Goal: Communication & Community: Answer question/provide support

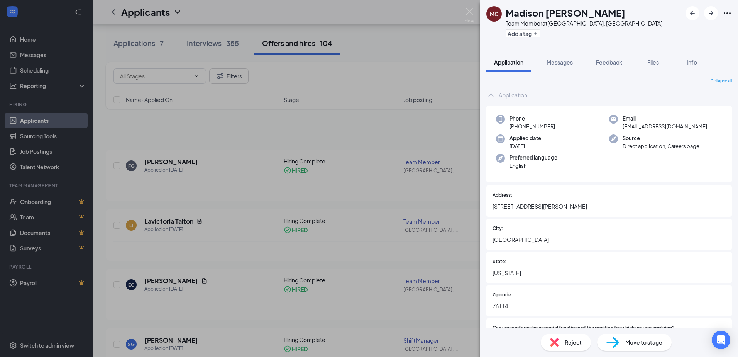
click at [456, 68] on div "MC [PERSON_NAME] Team Member at [GEOGRAPHIC_DATA], [GEOGRAPHIC_DATA] Add a tag …" at bounding box center [369, 178] width 738 height 357
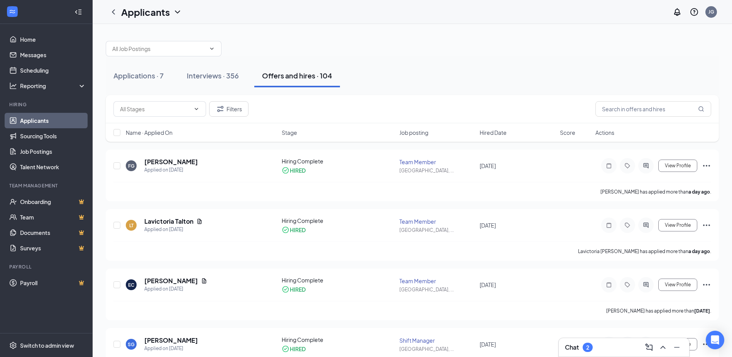
click at [589, 349] on div "2" at bounding box center [587, 347] width 3 height 7
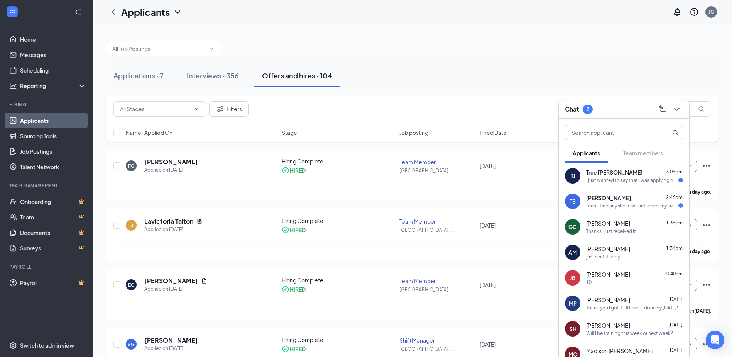
click at [599, 176] on div "True [PERSON_NAME] 3:05pm I just wanted to say that I was applying but I'm not …" at bounding box center [634, 175] width 97 height 15
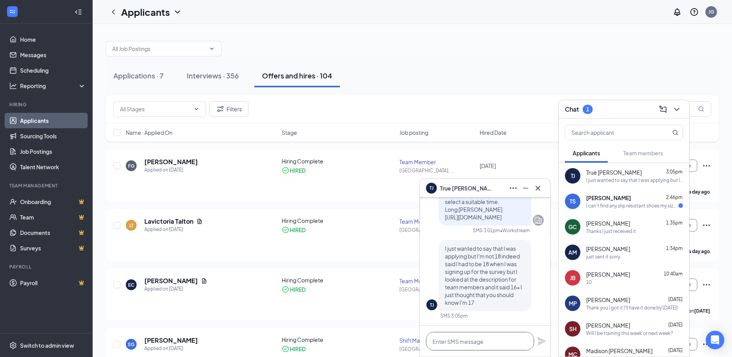
click at [465, 344] on textarea at bounding box center [480, 341] width 108 height 19
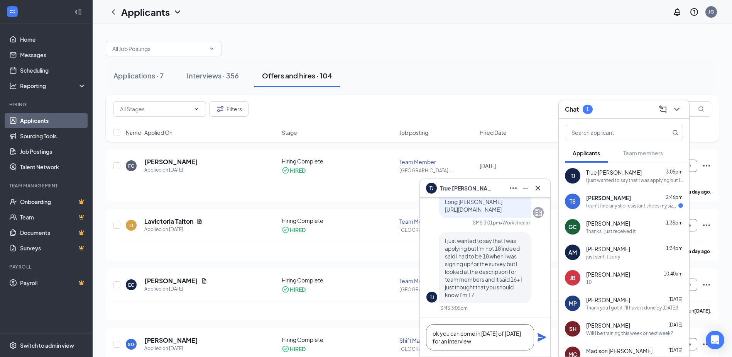
type textarea "ok you can come in [DATE] of [DATE] for an interview"
click at [541, 335] on icon "Plane" at bounding box center [542, 337] width 8 height 8
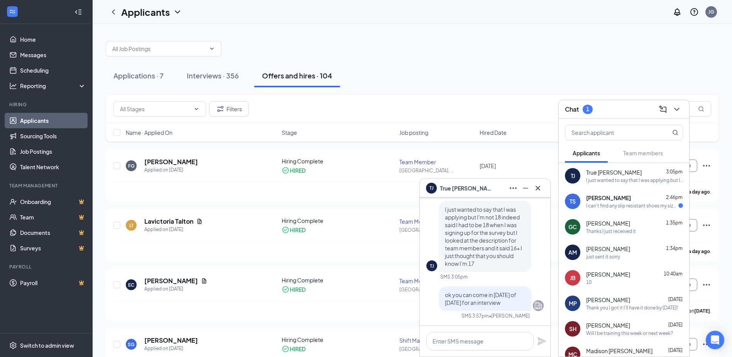
scroll to position [0, 0]
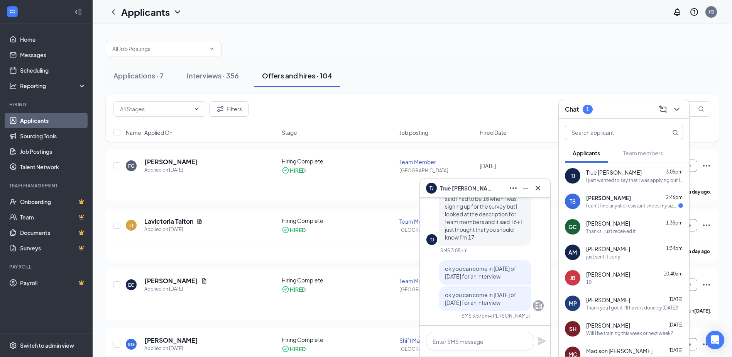
click at [627, 204] on div "I can't find any slip resistant shoes my size that can I go ahead and start on …" at bounding box center [632, 205] width 92 height 7
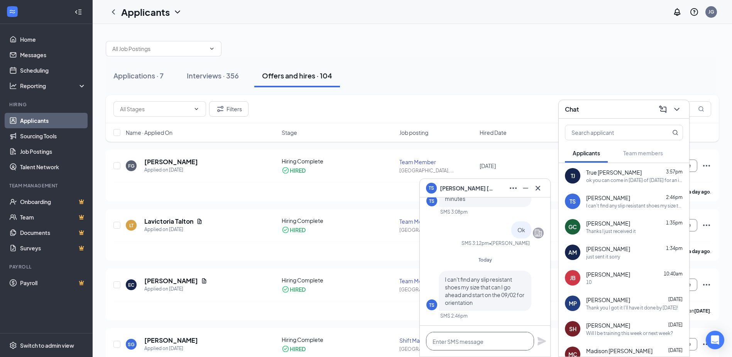
click at [459, 340] on textarea at bounding box center [480, 341] width 108 height 19
type textarea "ok"
click at [540, 342] on icon "Plane" at bounding box center [542, 341] width 8 height 8
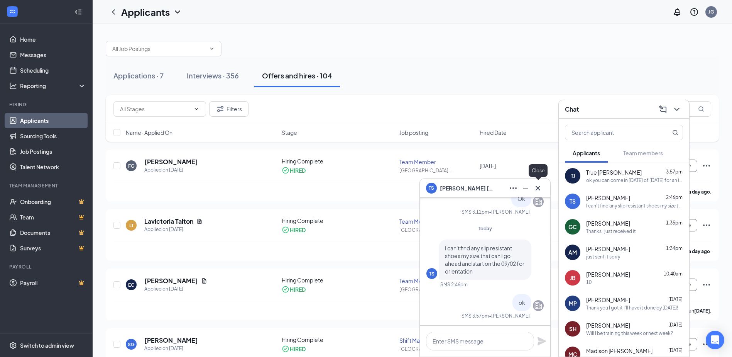
click at [542, 189] on icon "Cross" at bounding box center [537, 187] width 9 height 9
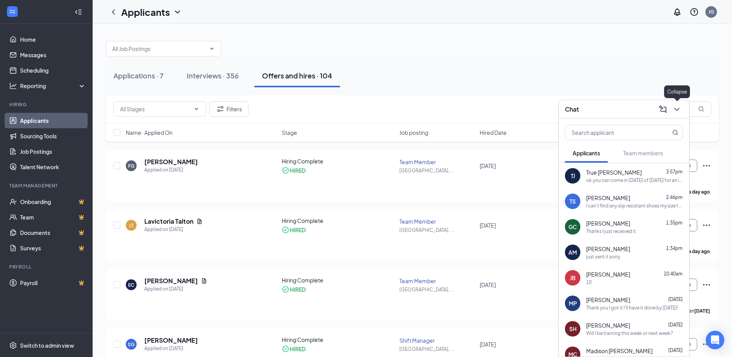
click at [677, 109] on icon "ChevronDown" at bounding box center [676, 109] width 5 height 3
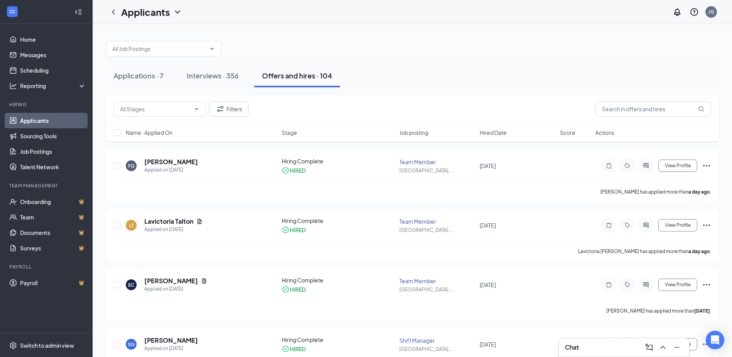
click at [583, 344] on div "Chat" at bounding box center [624, 347] width 118 height 12
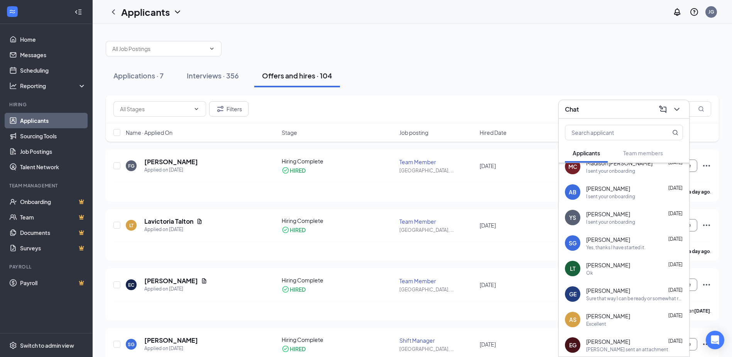
scroll to position [216, 0]
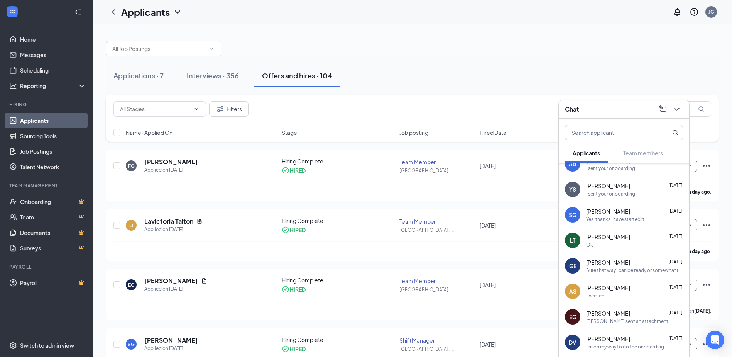
click at [616, 337] on span "[PERSON_NAME]" at bounding box center [608, 339] width 44 height 8
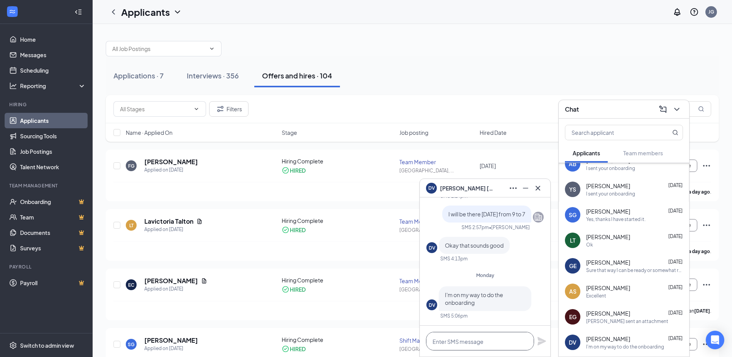
click at [458, 347] on textarea at bounding box center [480, 341] width 108 height 19
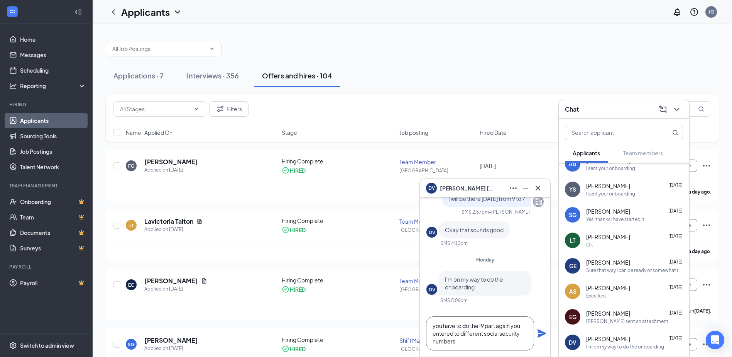
type textarea "you have to do the I9 part again you entered to different social security numbe…"
click at [540, 333] on icon "Plane" at bounding box center [541, 332] width 9 height 9
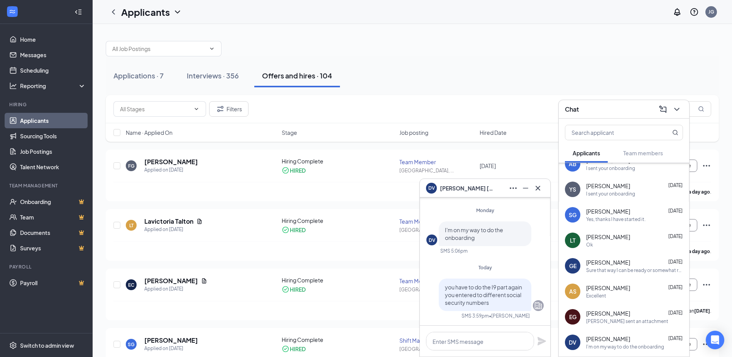
scroll to position [0, 0]
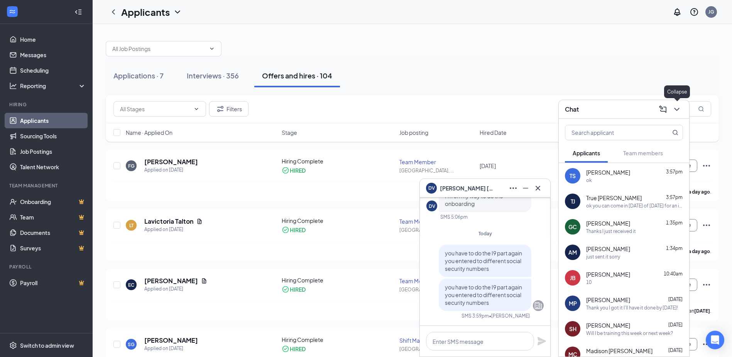
click at [677, 107] on icon "ChevronDown" at bounding box center [676, 109] width 9 height 9
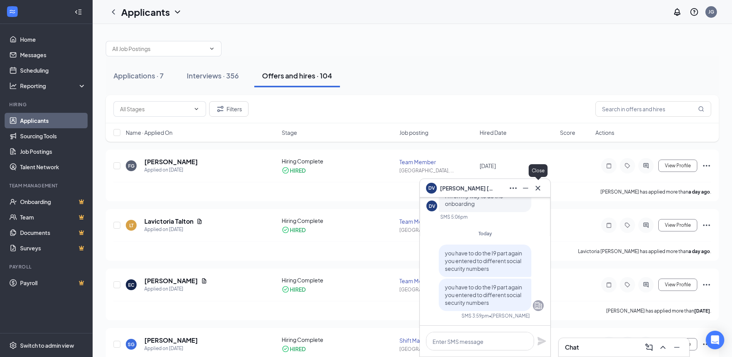
click at [541, 190] on icon "Cross" at bounding box center [537, 187] width 9 height 9
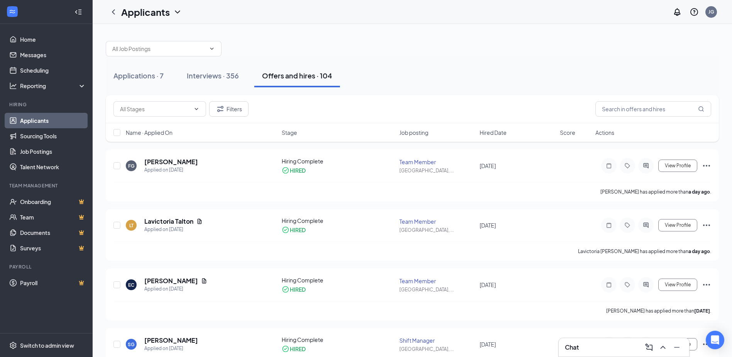
click at [604, 346] on div "Chat" at bounding box center [624, 347] width 118 height 12
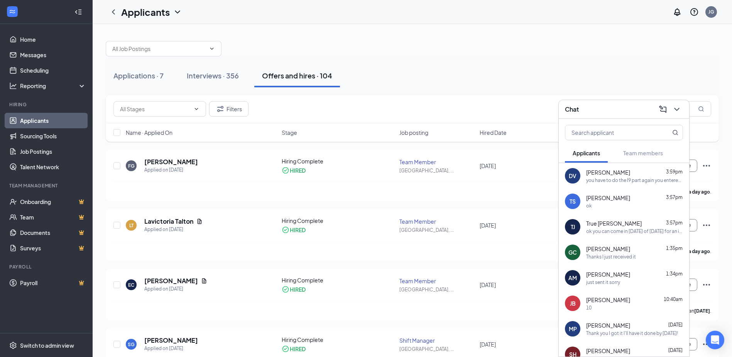
click at [623, 177] on div "you have to do the I9 part again you entered to different social security numbe…" at bounding box center [634, 180] width 97 height 7
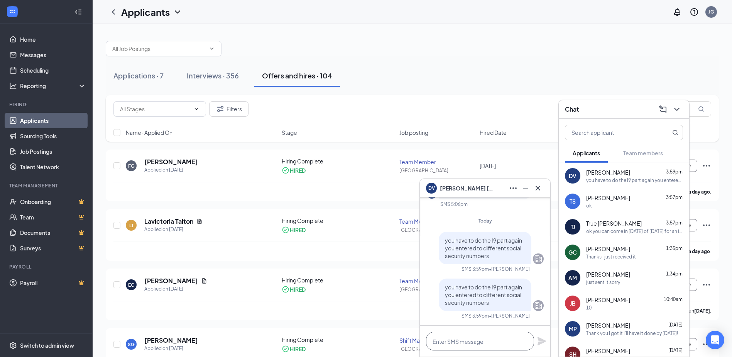
click at [474, 345] on textarea at bounding box center [480, 341] width 108 height 19
type textarea "and enter direct deposit"
click at [539, 342] on icon "Plane" at bounding box center [542, 341] width 8 height 8
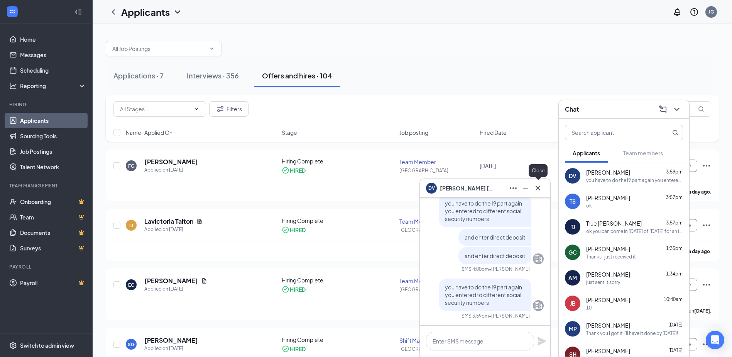
click at [541, 188] on icon "Cross" at bounding box center [537, 187] width 9 height 9
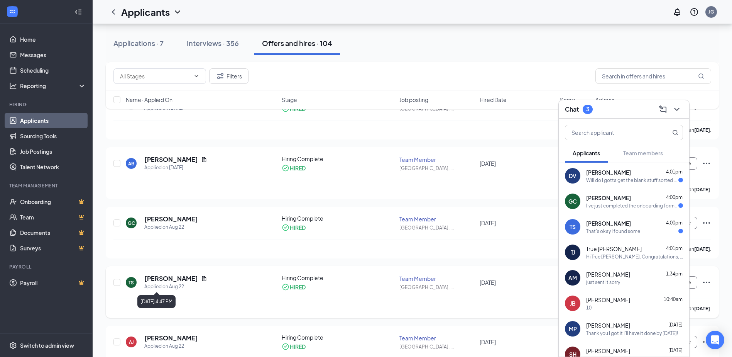
scroll to position [579, 0]
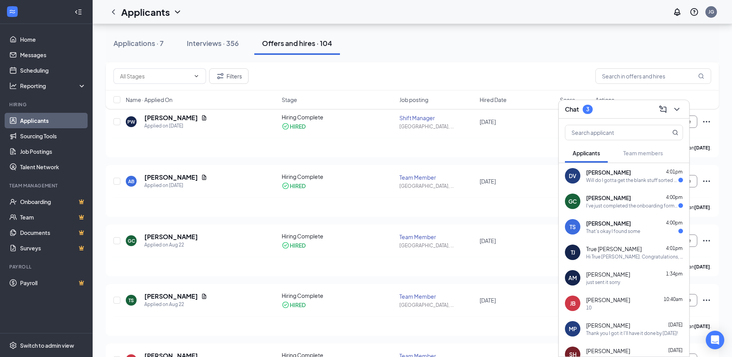
click at [619, 227] on span "[PERSON_NAME]" at bounding box center [608, 223] width 45 height 8
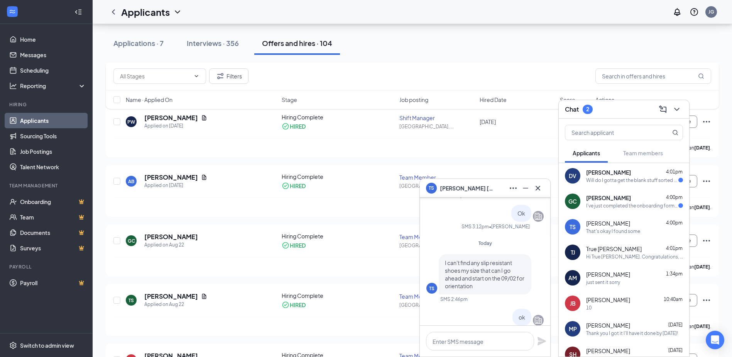
scroll to position [-154, 0]
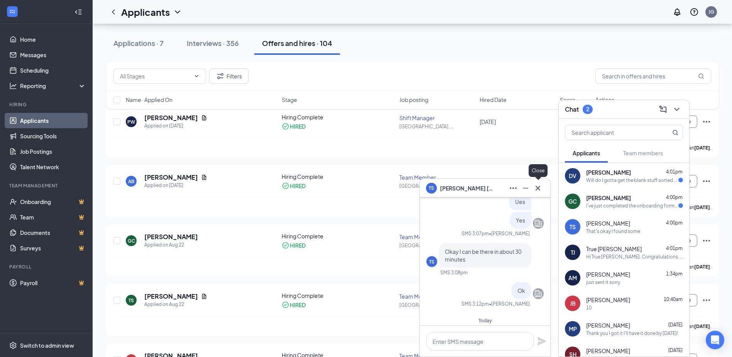
click at [539, 186] on icon "Cross" at bounding box center [537, 187] width 9 height 9
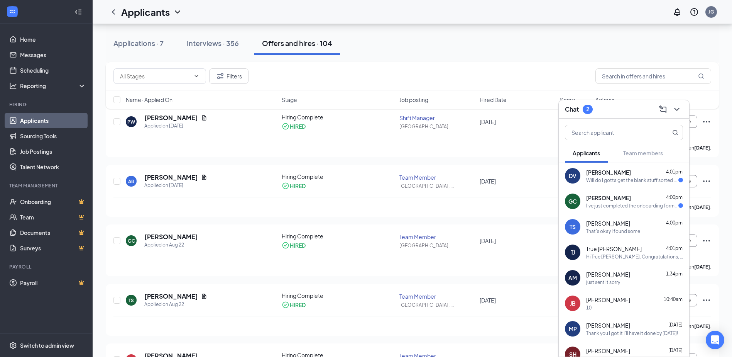
click at [638, 203] on div "I've just completed the onboarding forms what's next" at bounding box center [632, 205] width 92 height 7
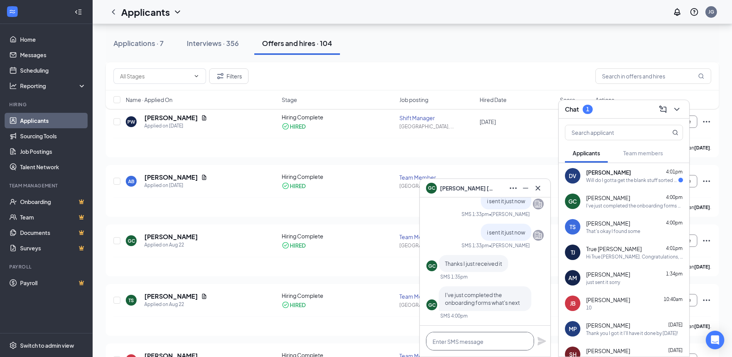
click at [459, 342] on textarea at bounding box center [480, 341] width 108 height 19
type textarea "y"
type textarea "ok thank you"
click at [545, 341] on icon "Plane" at bounding box center [542, 341] width 8 height 8
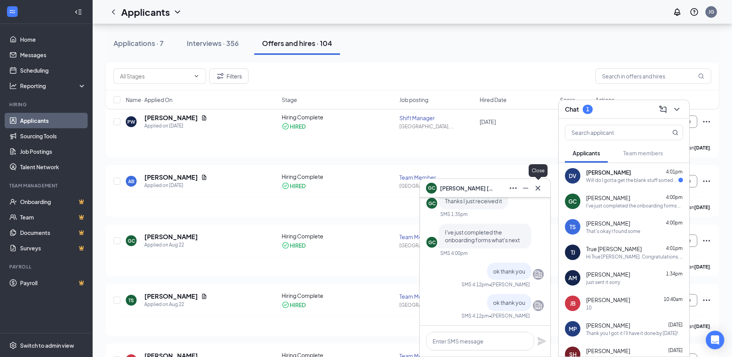
click at [538, 188] on icon "Cross" at bounding box center [538, 187] width 5 height 5
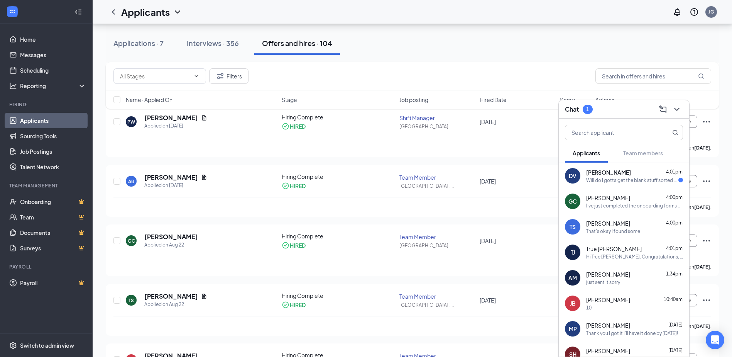
click at [633, 179] on div "Will do I gotta get the blank stuff sorted out" at bounding box center [632, 180] width 92 height 7
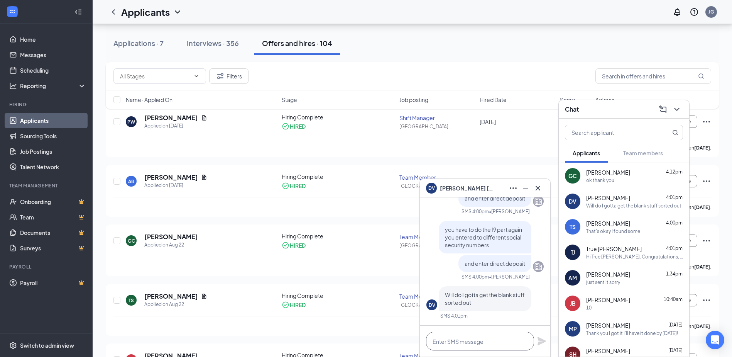
click at [468, 337] on textarea at bounding box center [480, 341] width 108 height 19
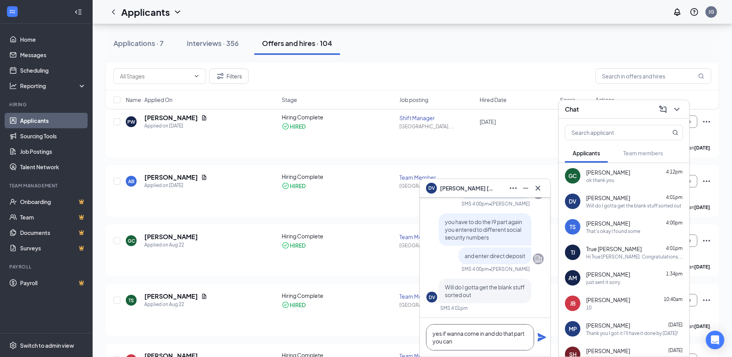
type textarea "yes if wanna come in and do that part you can"
click at [537, 337] on icon "Plane" at bounding box center [541, 336] width 9 height 9
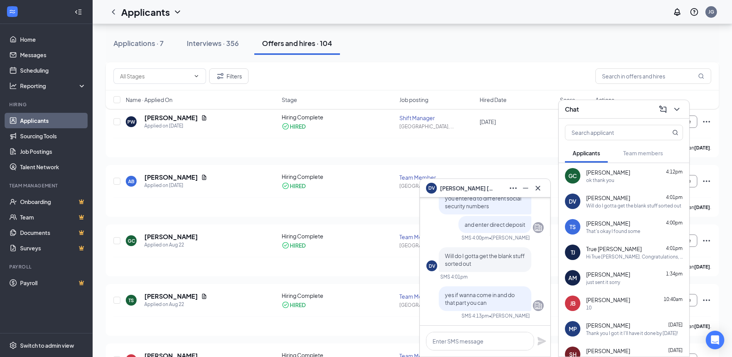
scroll to position [0, 0]
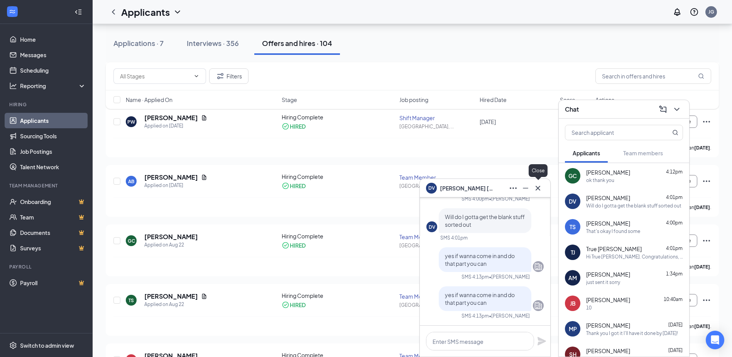
click at [538, 188] on icon "Cross" at bounding box center [538, 187] width 5 height 5
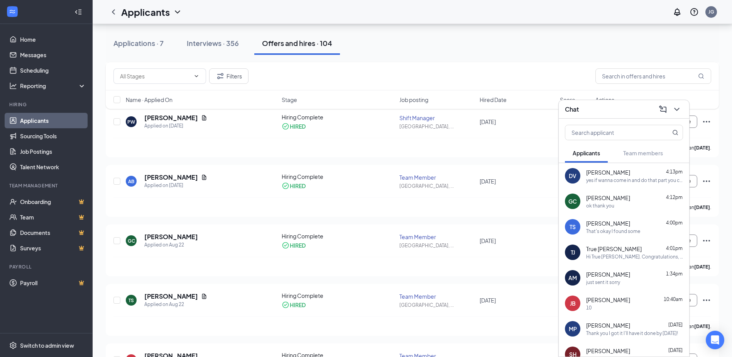
click at [592, 227] on div "[PERSON_NAME] 4:00pm That's okay I found some" at bounding box center [634, 226] width 97 height 15
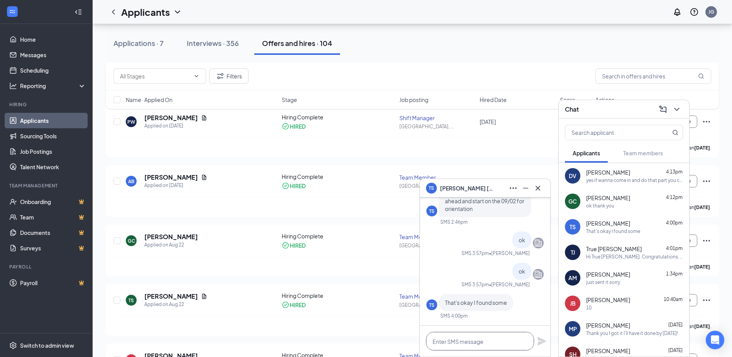
click at [472, 344] on textarea at bounding box center [480, 341] width 108 height 19
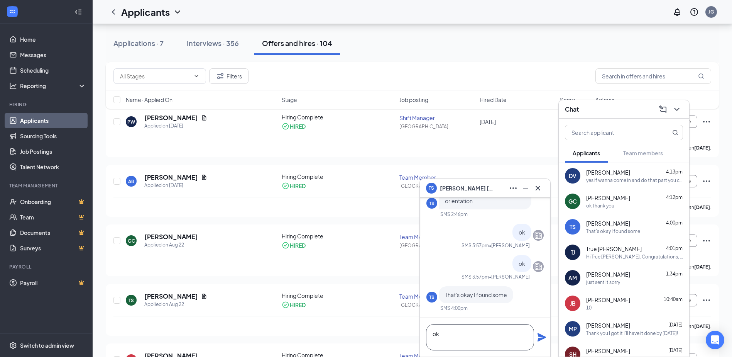
type textarea "ok"
click at [543, 333] on icon "Plane" at bounding box center [541, 336] width 9 height 9
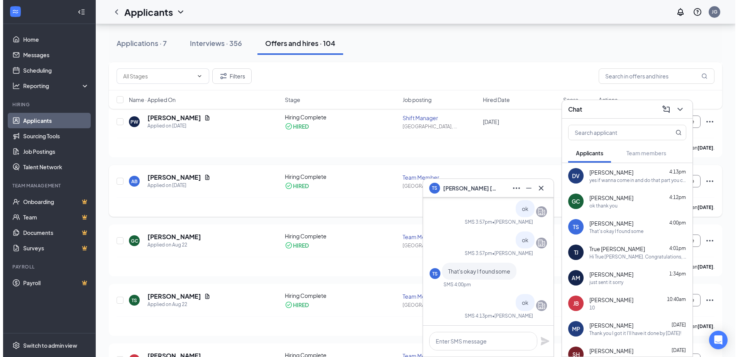
scroll to position [0, 0]
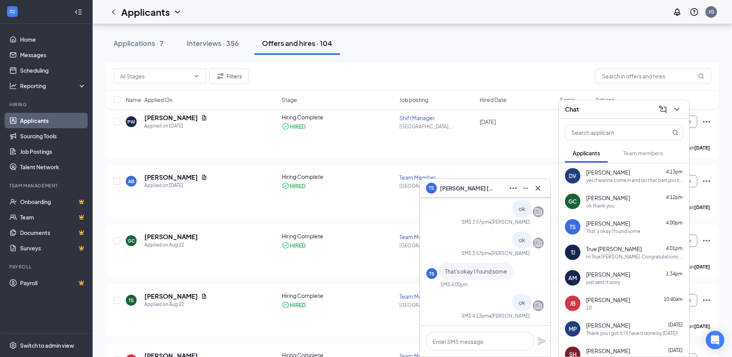
click at [538, 190] on icon "Cross" at bounding box center [537, 187] width 9 height 9
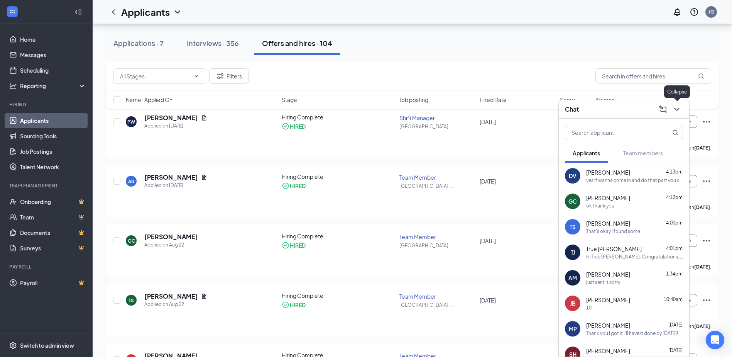
click at [677, 108] on icon "ChevronDown" at bounding box center [676, 109] width 9 height 9
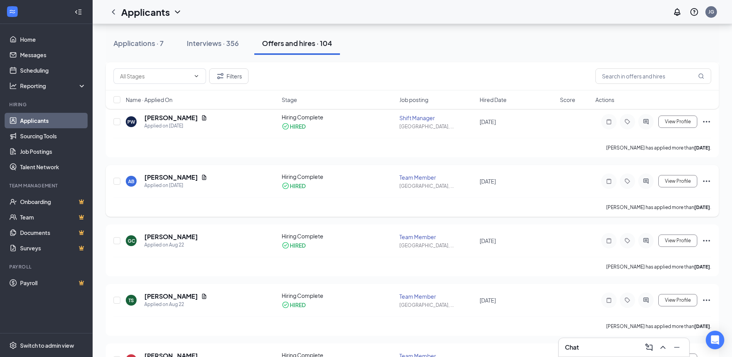
click at [648, 178] on icon "ActiveChat" at bounding box center [645, 181] width 9 height 6
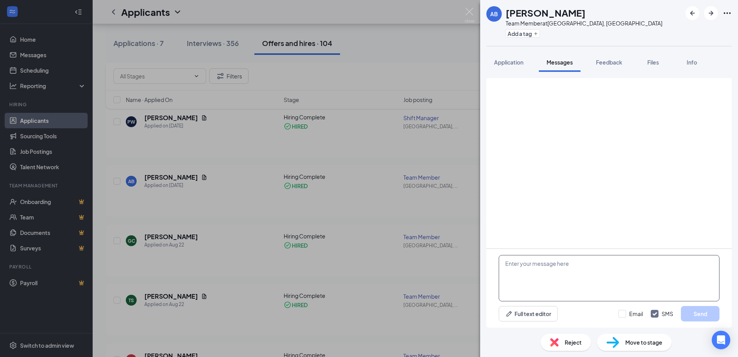
click at [551, 270] on textarea at bounding box center [609, 278] width 221 height 46
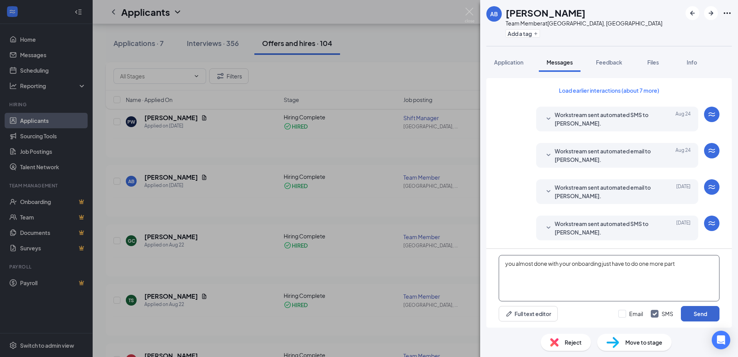
type textarea "you almost done with your onboarding just have to do one more part"
click at [701, 316] on button "Send" at bounding box center [700, 313] width 39 height 15
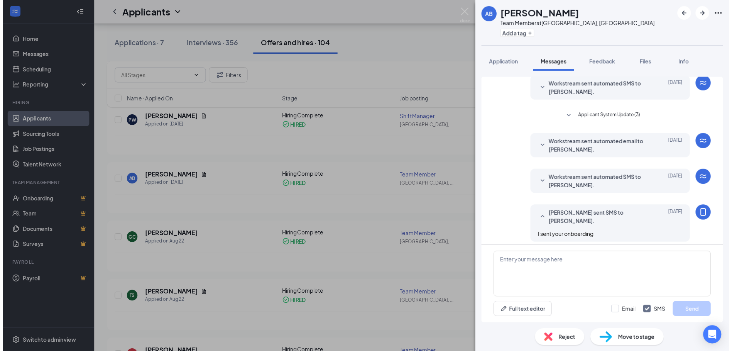
scroll to position [202, 0]
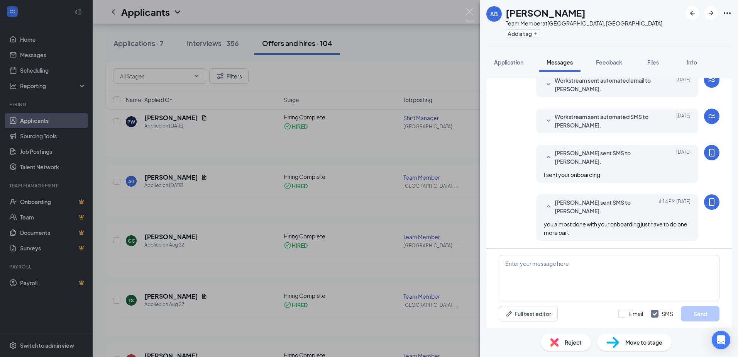
click at [423, 52] on div "AB [PERSON_NAME] Team Member at [GEOGRAPHIC_DATA], [GEOGRAPHIC_DATA] Add a tag …" at bounding box center [369, 178] width 738 height 357
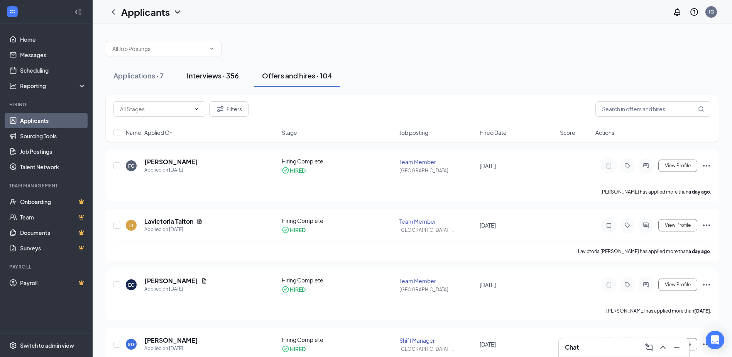
click at [219, 74] on div "Interviews · 356" at bounding box center [213, 76] width 52 height 10
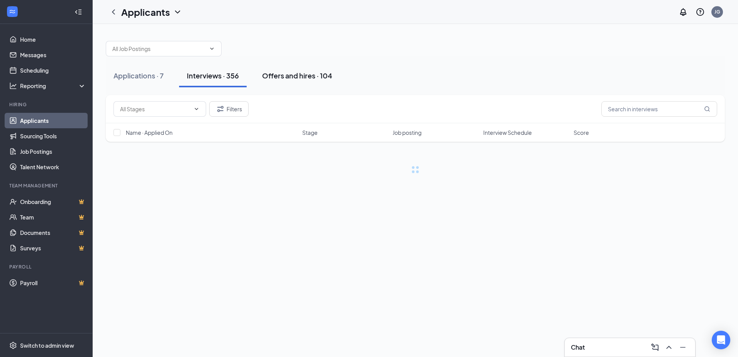
click at [316, 76] on div "Offers and hires · 104" at bounding box center [297, 76] width 70 height 10
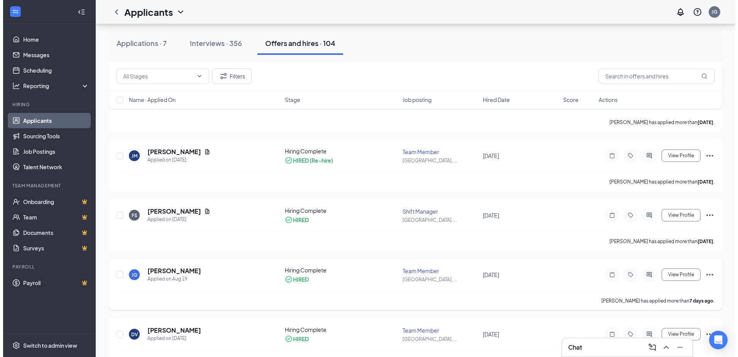
scroll to position [2087, 0]
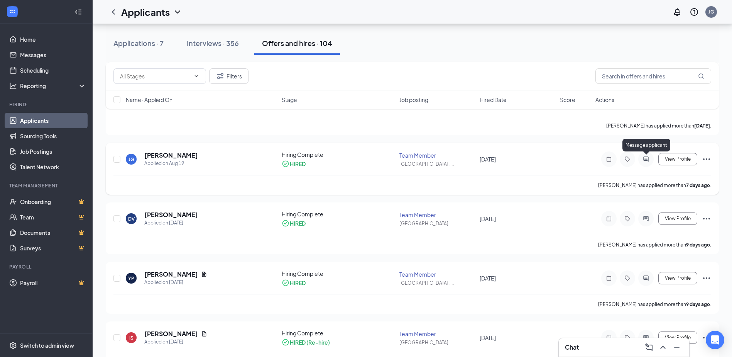
click at [648, 159] on icon "ActiveChat" at bounding box center [645, 158] width 5 height 5
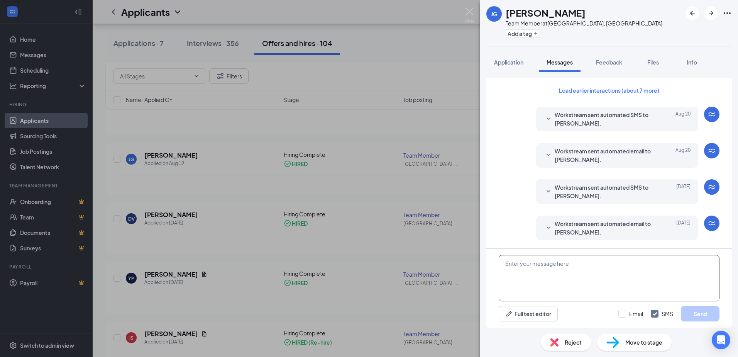
scroll to position [144, 0]
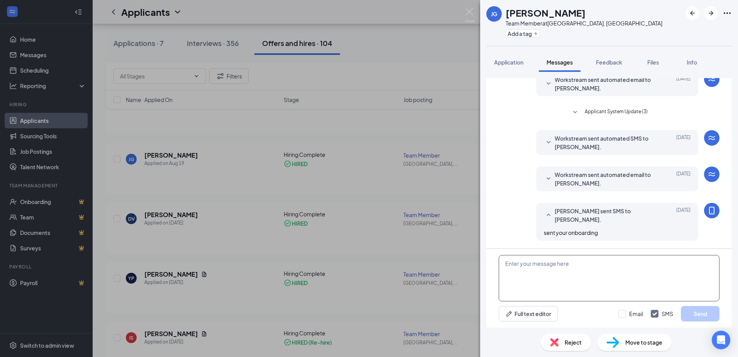
click at [565, 276] on textarea at bounding box center [609, 278] width 221 height 46
type textarea "did you change your mind you didnt finish your onboarding"
click at [704, 312] on button "Send" at bounding box center [700, 313] width 39 height 15
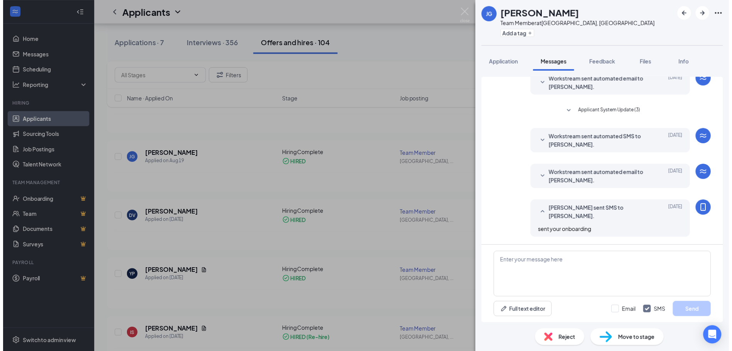
scroll to position [202, 0]
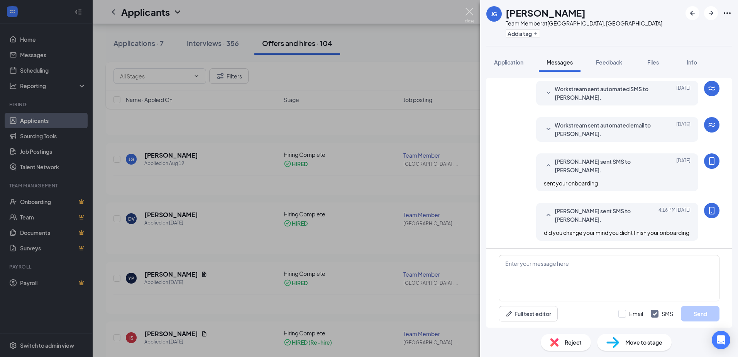
click at [471, 9] on img at bounding box center [470, 15] width 10 height 15
click at [470, 11] on div "Applicants JG" at bounding box center [415, 12] width 645 height 24
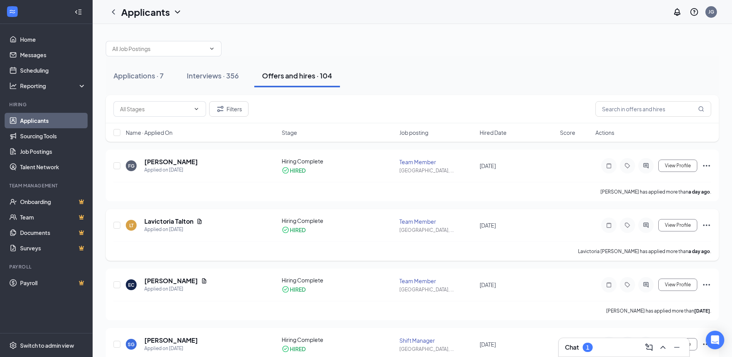
click at [709, 224] on icon "Ellipses" at bounding box center [706, 224] width 9 height 9
click at [549, 223] on div "[DATE]" at bounding box center [518, 225] width 76 height 8
click at [205, 74] on div "Interviews · 356" at bounding box center [213, 76] width 52 height 10
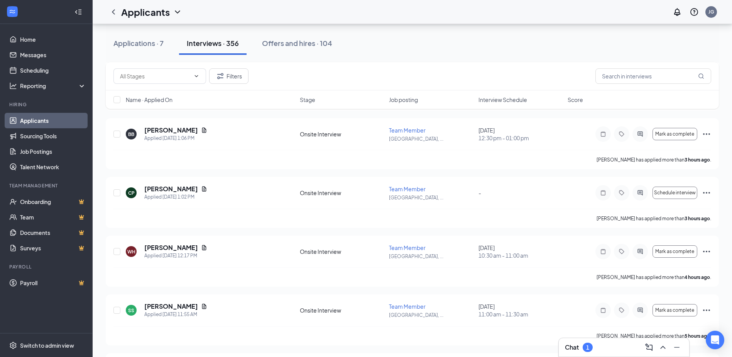
scroll to position [425, 0]
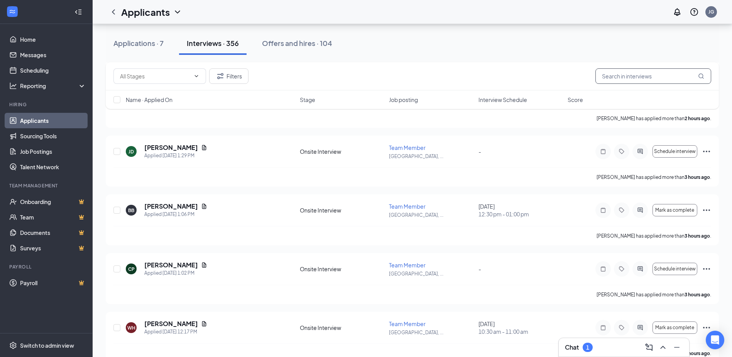
click at [601, 78] on input "text" at bounding box center [654, 75] width 116 height 15
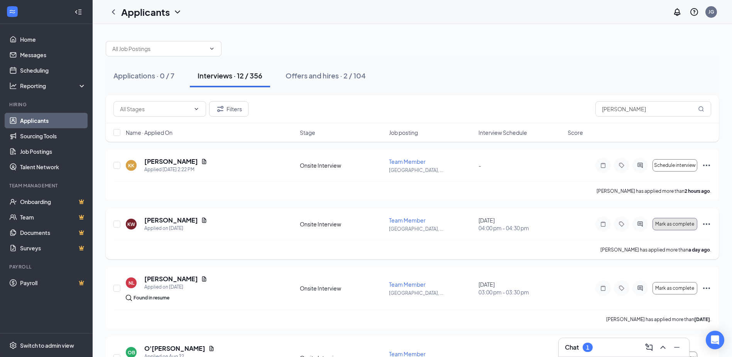
click at [680, 222] on span "Mark as complete" at bounding box center [674, 223] width 39 height 5
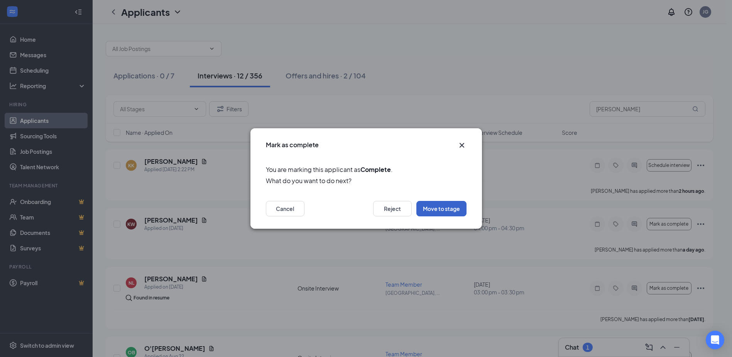
click at [445, 206] on button "Move to stage" at bounding box center [441, 208] width 50 height 15
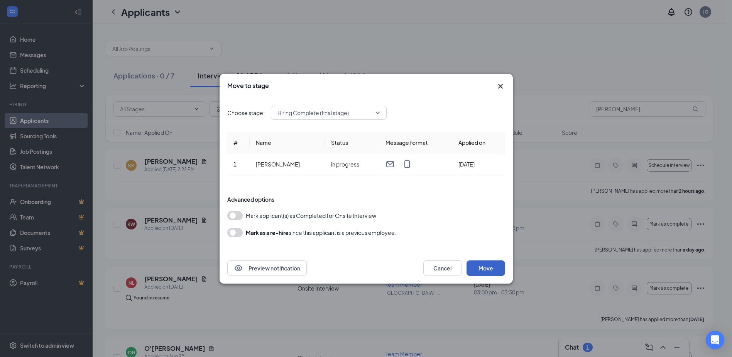
click at [481, 269] on button "Move" at bounding box center [486, 267] width 39 height 15
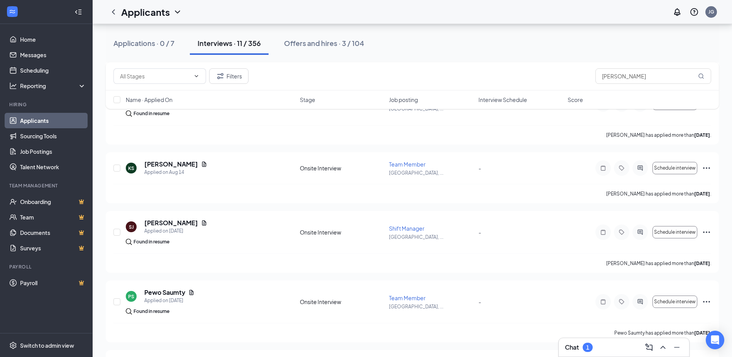
scroll to position [193, 0]
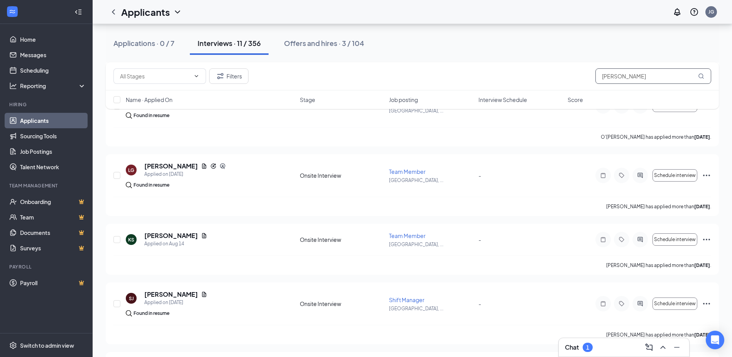
click at [618, 76] on input "[PERSON_NAME]" at bounding box center [654, 75] width 116 height 15
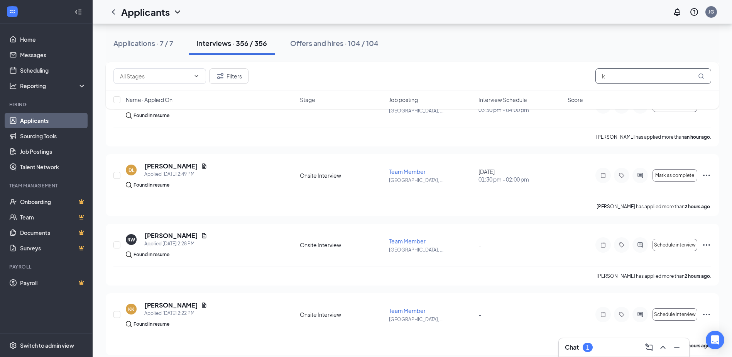
scroll to position [204, 0]
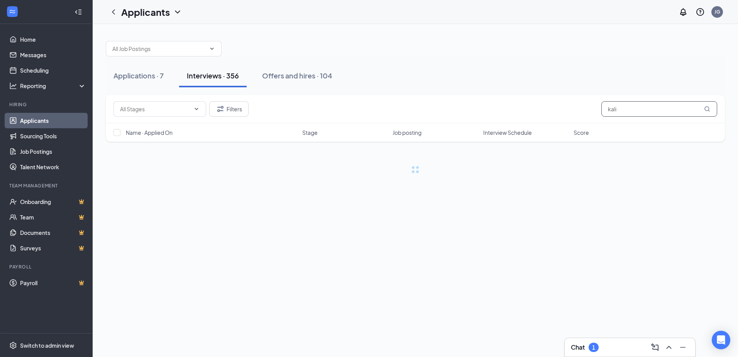
type input "kali"
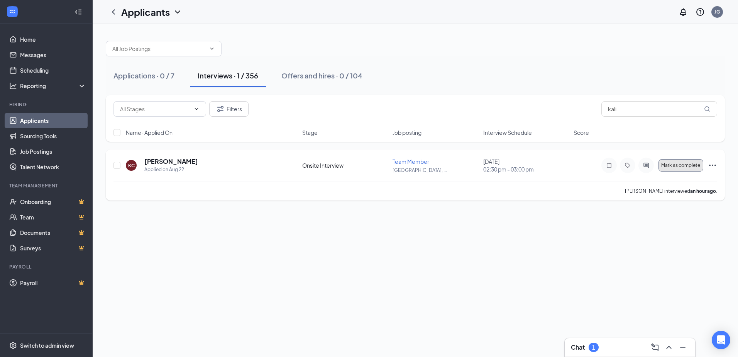
click at [670, 162] on span "Mark as complete" at bounding box center [680, 164] width 39 height 5
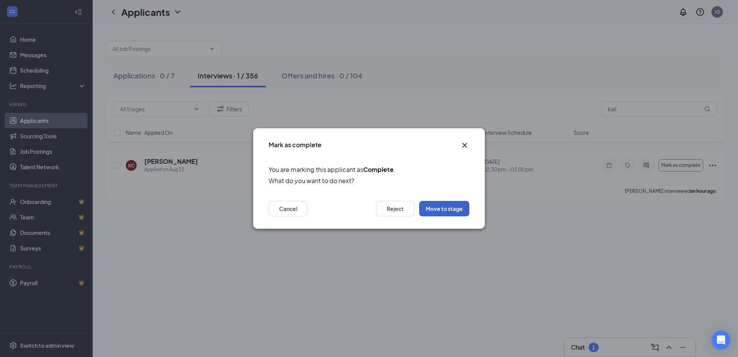
click at [462, 208] on button "Move to stage" at bounding box center [444, 208] width 50 height 15
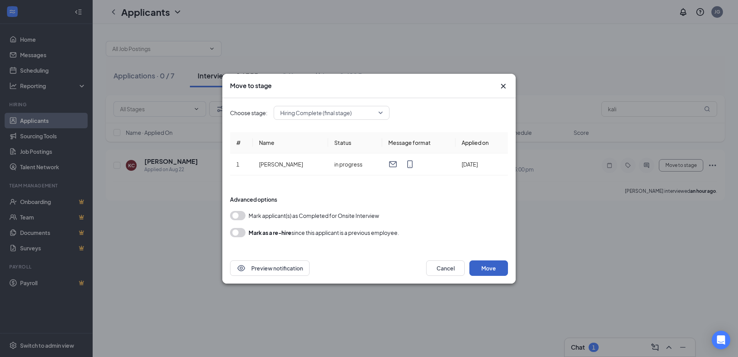
click at [484, 267] on button "Move" at bounding box center [488, 267] width 39 height 15
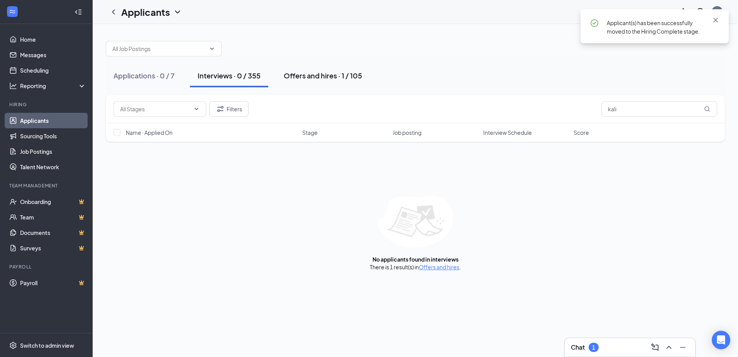
click at [299, 77] on div "Offers and hires · 1 / 105" at bounding box center [323, 76] width 78 height 10
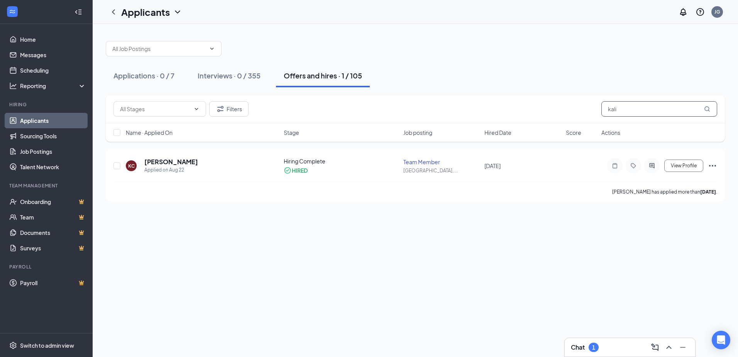
click at [617, 105] on input "kali" at bounding box center [659, 108] width 116 height 15
type input "k"
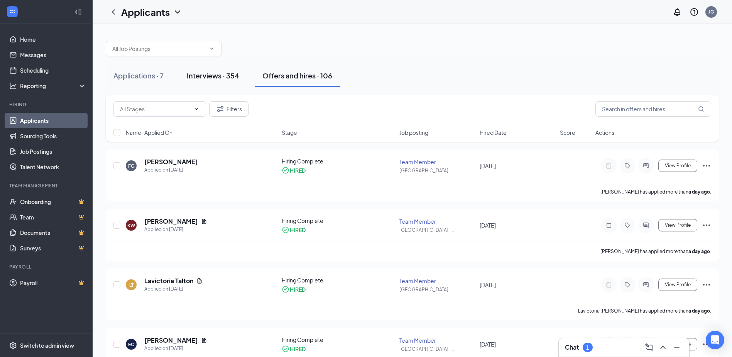
click at [211, 74] on div "Interviews · 354" at bounding box center [213, 76] width 52 height 10
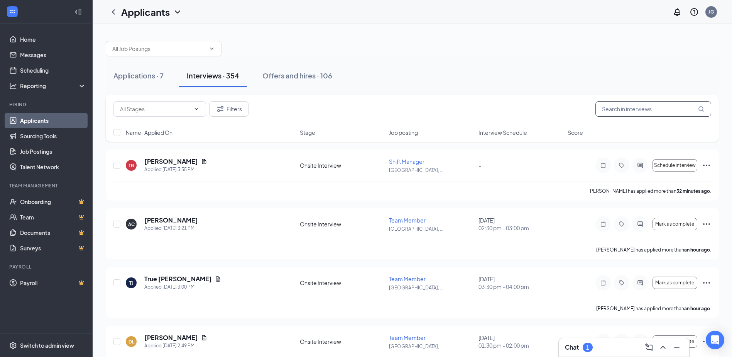
drag, startPoint x: 218, startPoint y: 76, endPoint x: 638, endPoint y: 109, distance: 421.6
click at [638, 110] on input "text" at bounding box center [654, 108] width 116 height 15
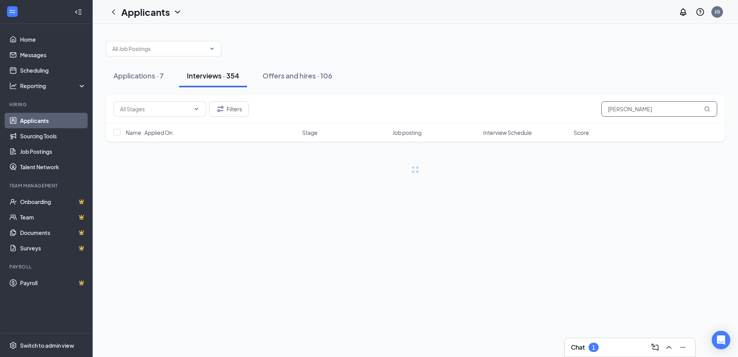
type input "[PERSON_NAME]"
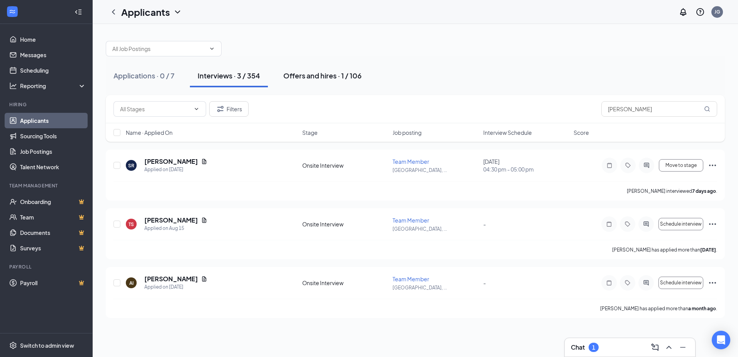
click at [347, 68] on button "Offers and hires · 1 / 106" at bounding box center [323, 75] width 94 height 23
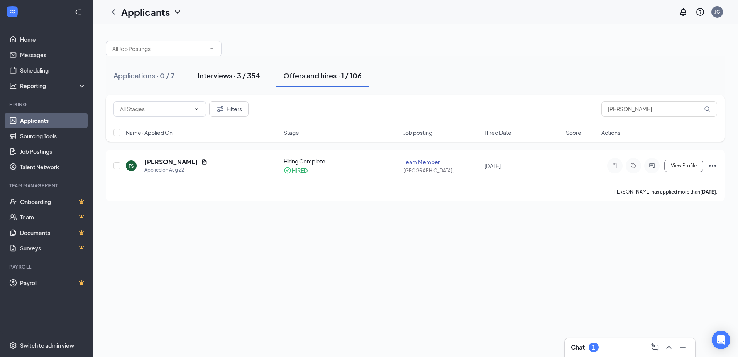
click at [229, 77] on div "Interviews · 3 / 354" at bounding box center [229, 76] width 63 height 10
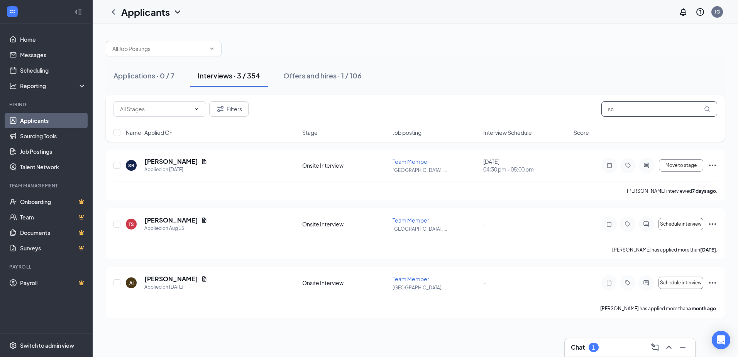
type input "s"
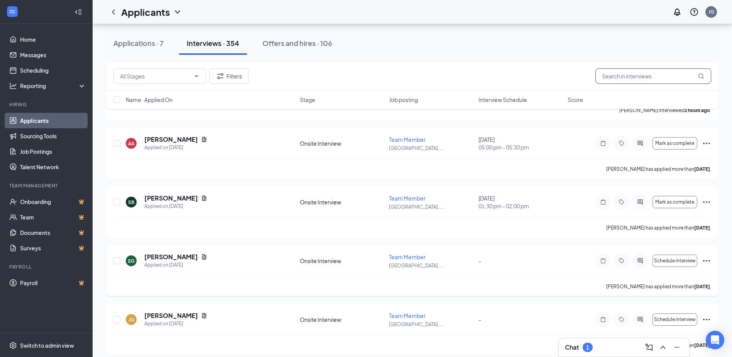
scroll to position [2728, 0]
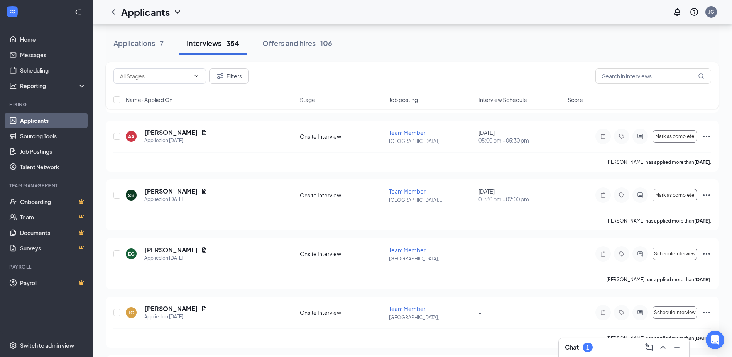
click at [287, 47] on div "Offers and hires · 106" at bounding box center [297, 43] width 70 height 10
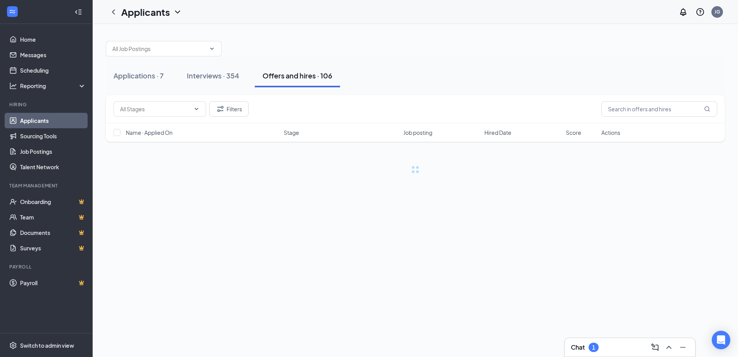
click at [303, 76] on div "Offers and hires · 106" at bounding box center [297, 76] width 70 height 10
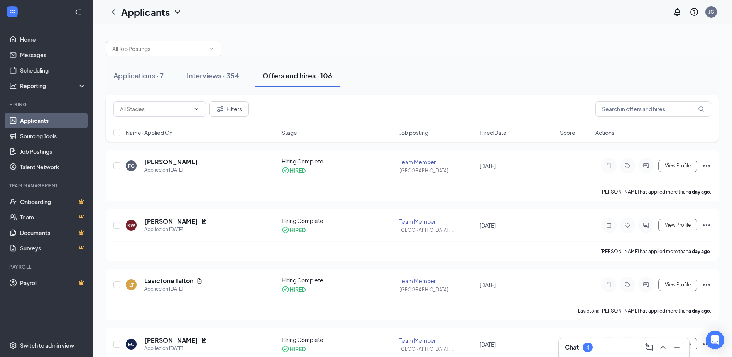
click at [599, 347] on div "Chat 4" at bounding box center [624, 347] width 118 height 12
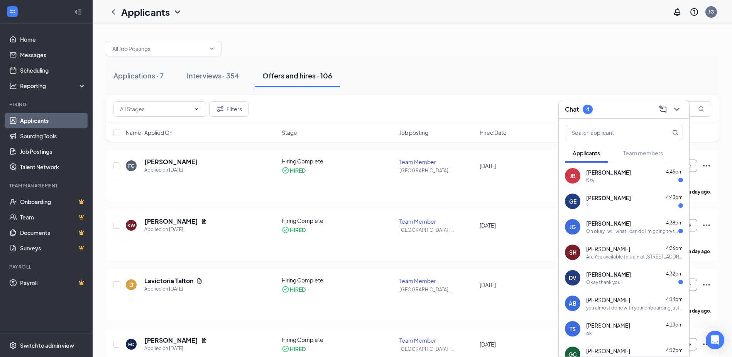
click at [619, 178] on div "K ty" at bounding box center [634, 180] width 97 height 7
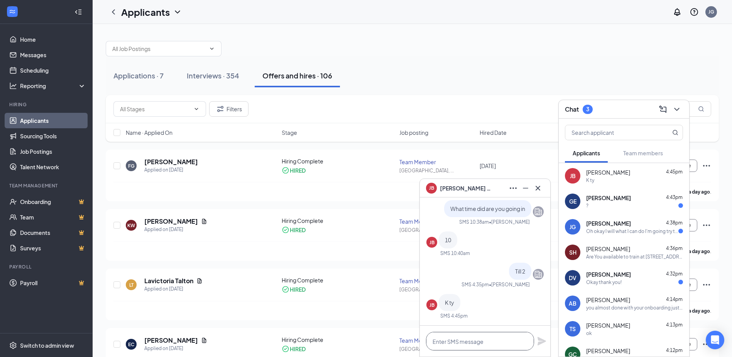
click at [447, 345] on textarea at bounding box center [480, 341] width 108 height 19
type textarea "c"
type textarea "need you to call me [PHONE_NUMBER]"
click at [539, 340] on icon "Plane" at bounding box center [542, 341] width 8 height 8
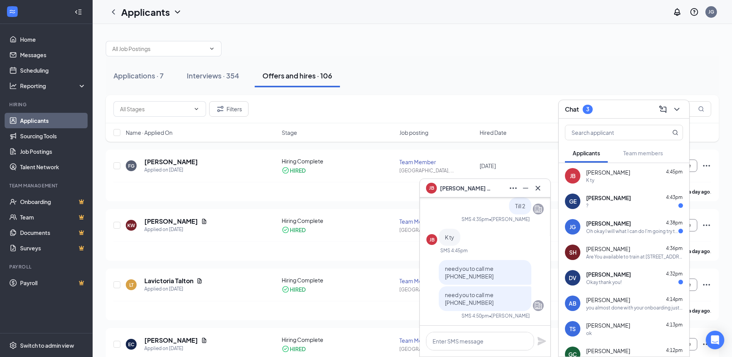
click at [615, 274] on span "[PERSON_NAME]" at bounding box center [608, 274] width 45 height 8
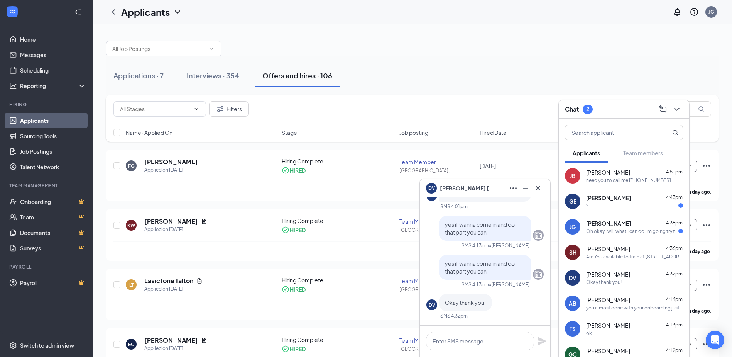
click at [612, 224] on span "[PERSON_NAME]" at bounding box center [608, 223] width 45 height 8
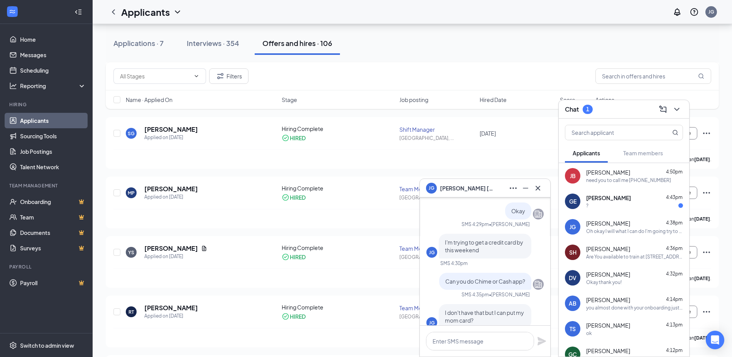
scroll to position [-154, 0]
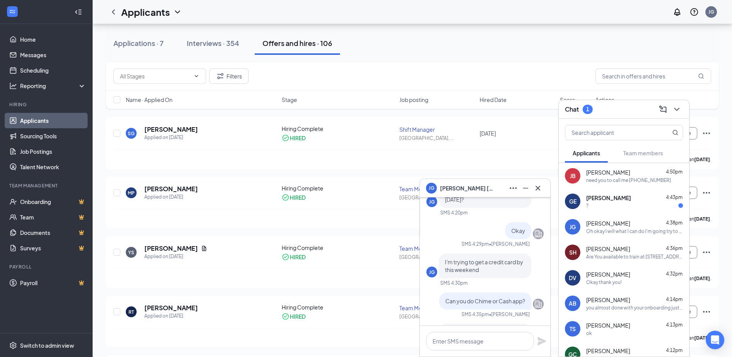
click at [609, 196] on span "[PERSON_NAME]" at bounding box center [608, 198] width 45 height 8
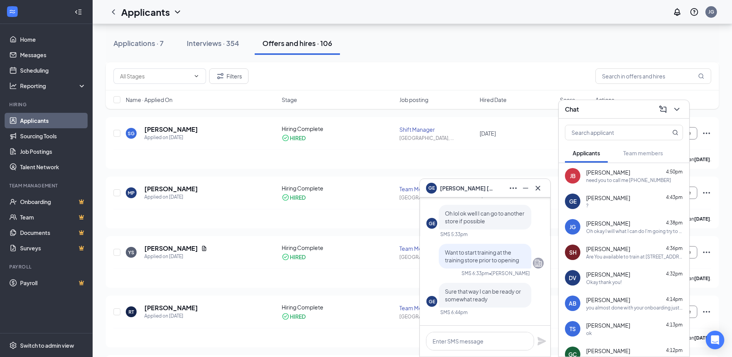
scroll to position [0, 0]
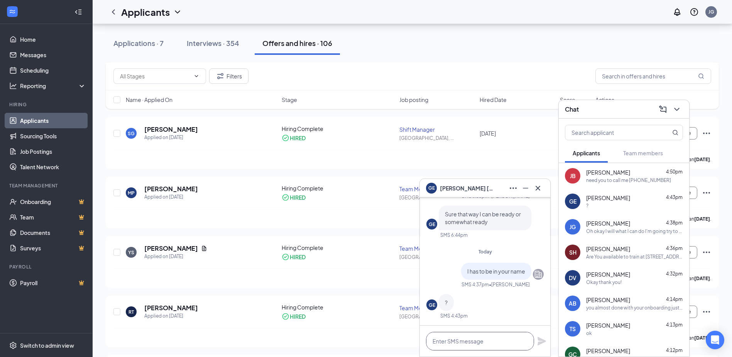
click at [462, 339] on textarea at bounding box center [480, 341] width 108 height 19
type textarea "yes"
click at [543, 340] on icon "Plane" at bounding box center [542, 341] width 8 height 8
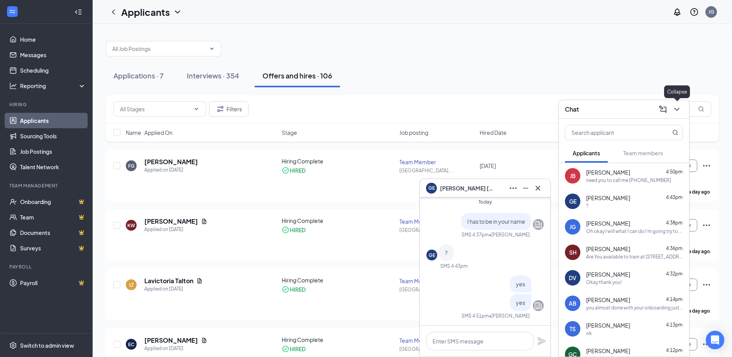
click at [679, 108] on icon "ChevronDown" at bounding box center [676, 109] width 5 height 3
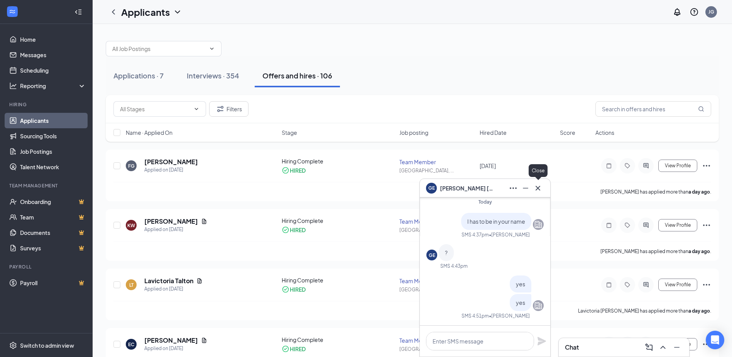
click at [537, 187] on icon "Cross" at bounding box center [537, 187] width 9 height 9
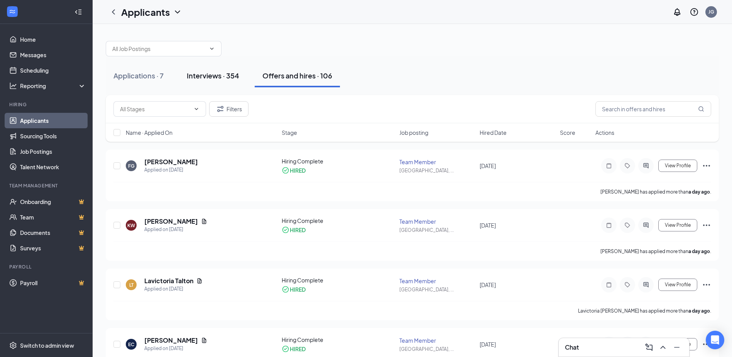
click at [220, 74] on div "Interviews · 354" at bounding box center [213, 76] width 52 height 10
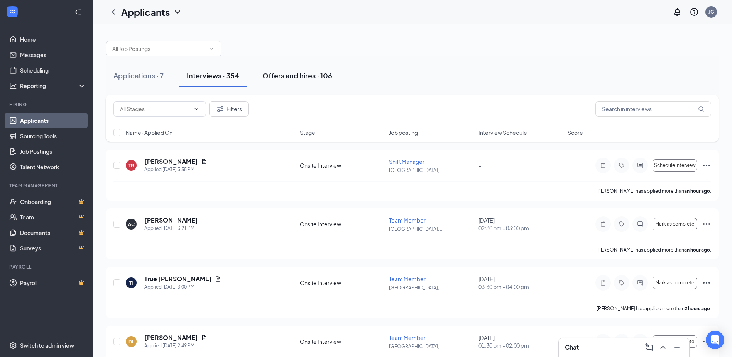
click at [296, 77] on div "Offers and hires · 106" at bounding box center [297, 76] width 70 height 10
